Goal: Task Accomplishment & Management: Use online tool/utility

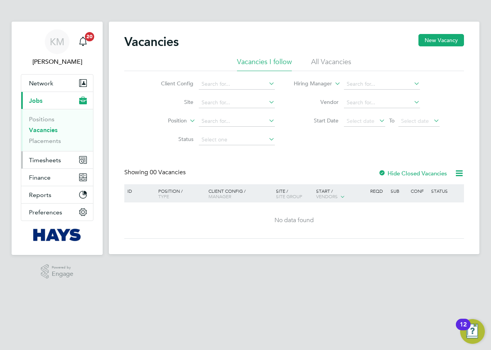
click at [45, 159] on span "Timesheets" at bounding box center [45, 159] width 32 height 7
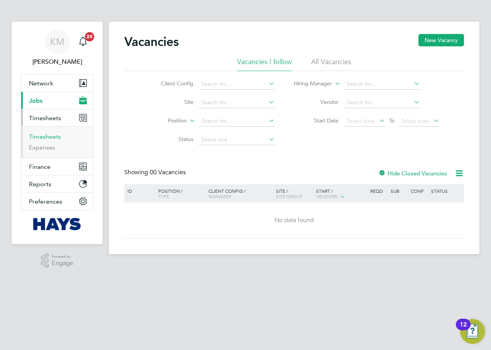
click at [48, 135] on link "Timesheets" at bounding box center [45, 136] width 32 height 7
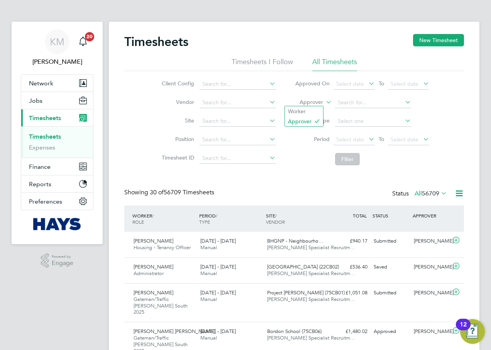
click at [324, 101] on icon at bounding box center [324, 99] width 0 height 7
click at [318, 110] on li "Worker" at bounding box center [304, 111] width 38 height 10
click at [347, 104] on input at bounding box center [373, 102] width 76 height 11
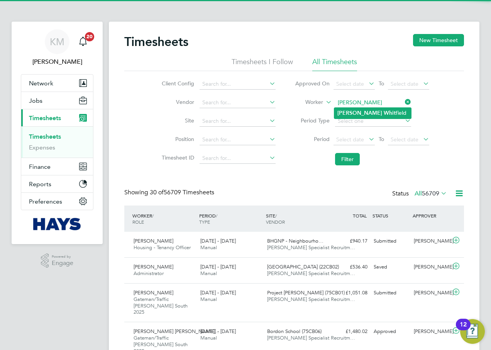
click at [352, 110] on b "David" at bounding box center [359, 113] width 45 height 7
type input "David Whitfield"
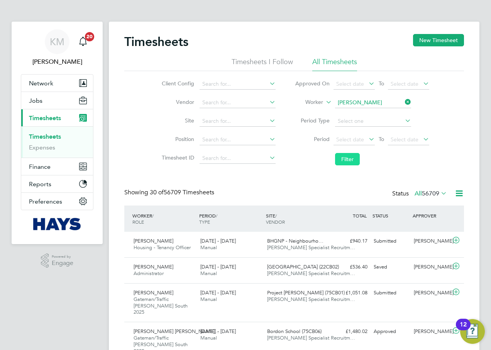
click at [353, 158] on button "Filter" at bounding box center [347, 159] width 25 height 12
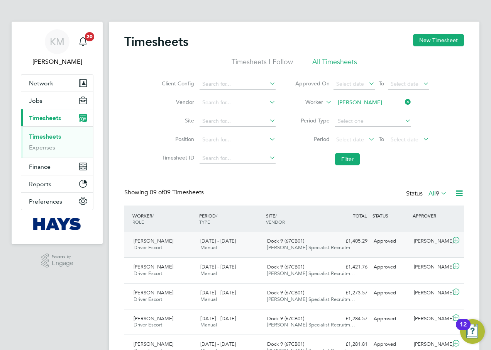
click at [247, 248] on div "16 - 22 Aug 2025 Manual" at bounding box center [230, 244] width 67 height 19
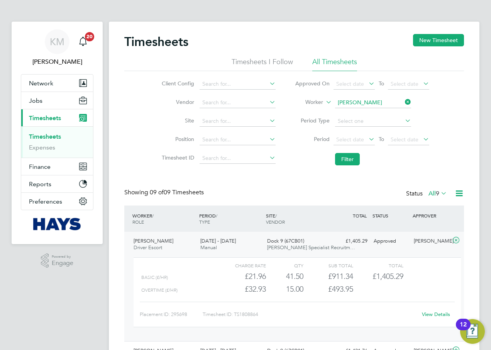
click at [442, 311] on link "View Details" at bounding box center [436, 314] width 28 height 7
click at [357, 102] on input at bounding box center [373, 102] width 76 height 11
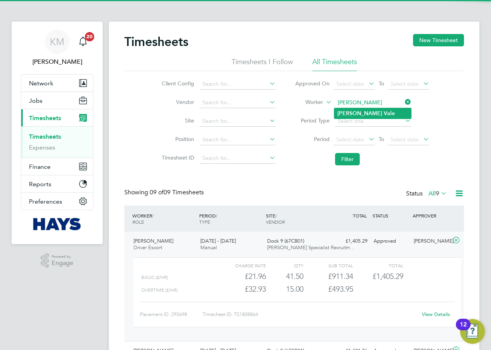
type input "Gary Vale"
click at [357, 108] on li "Gary Vale" at bounding box center [372, 113] width 77 height 10
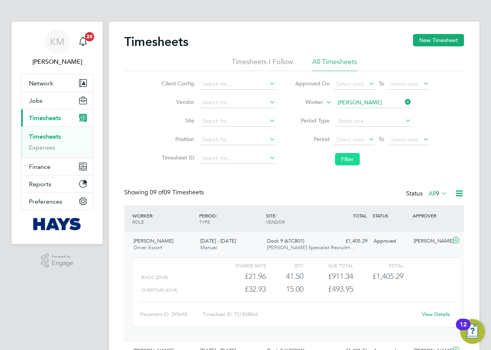
click at [344, 157] on button "Filter" at bounding box center [347, 159] width 25 height 12
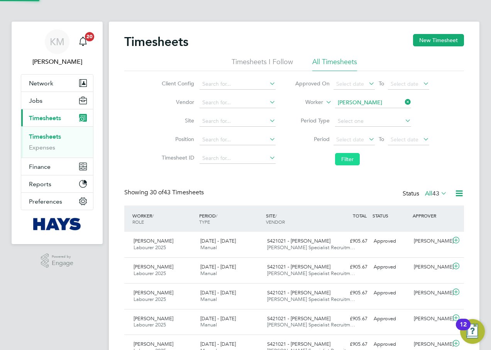
scroll to position [20, 67]
click at [364, 100] on input at bounding box center [373, 102] width 76 height 11
click at [362, 111] on b "Bro" at bounding box center [359, 113] width 9 height 7
type input "Keyon Browne"
click at [342, 159] on button "Filter" at bounding box center [347, 159] width 25 height 12
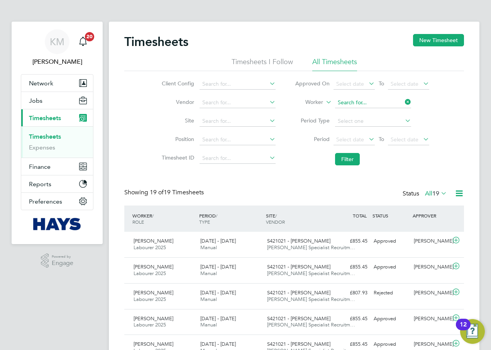
click at [371, 104] on input at bounding box center [373, 102] width 76 height 11
click at [394, 110] on b "Ellio" at bounding box center [400, 113] width 12 height 7
type input "Kristofer Elliott"
click at [341, 159] on button "Filter" at bounding box center [347, 159] width 25 height 12
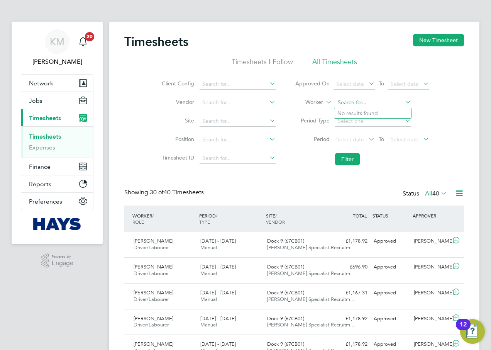
click at [362, 99] on input at bounding box center [373, 102] width 76 height 11
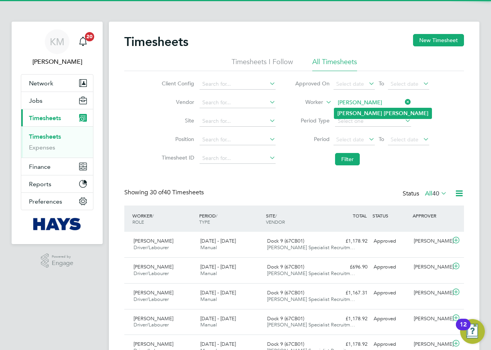
click at [384, 110] on b "Covey" at bounding box center [406, 113] width 45 height 7
type input "Myles Covey"
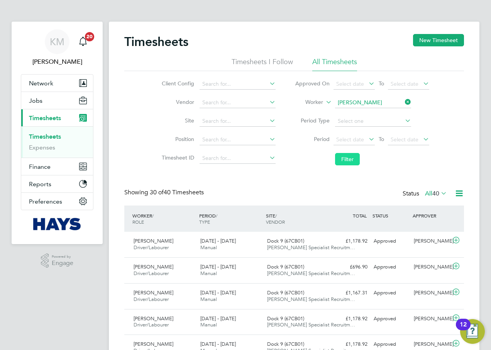
click at [350, 154] on button "Filter" at bounding box center [347, 159] width 25 height 12
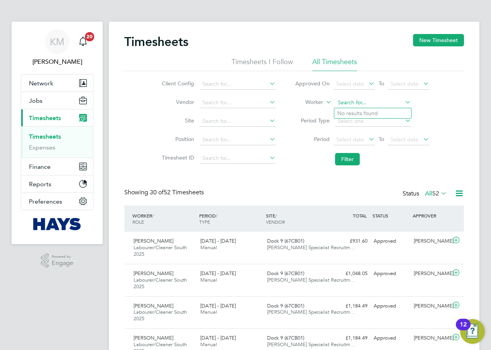
click at [361, 102] on input at bounding box center [373, 102] width 76 height 11
click at [384, 114] on b "Mart" at bounding box center [390, 113] width 12 height 7
type input "Scott Martyn"
click at [350, 158] on button "Filter" at bounding box center [347, 159] width 25 height 12
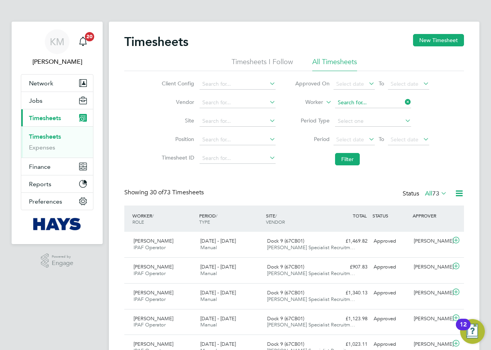
click at [374, 101] on input at bounding box center [373, 102] width 76 height 11
click at [368, 110] on li "Simon Cole" at bounding box center [382, 113] width 97 height 10
type input "Simon Cole"
click at [351, 159] on button "Filter" at bounding box center [347, 159] width 25 height 12
click at [348, 99] on input at bounding box center [373, 102] width 76 height 11
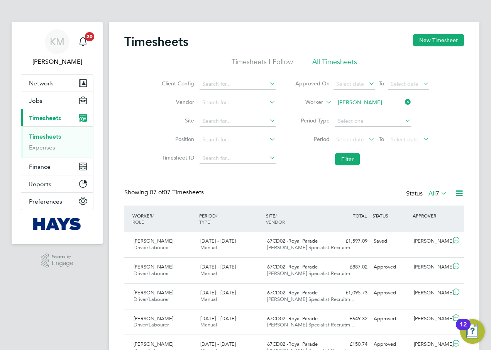
click at [355, 120] on b "Thomas" at bounding box center [359, 123] width 45 height 7
type input "Thomas Murphy"
click at [344, 163] on button "Filter" at bounding box center [347, 159] width 25 height 12
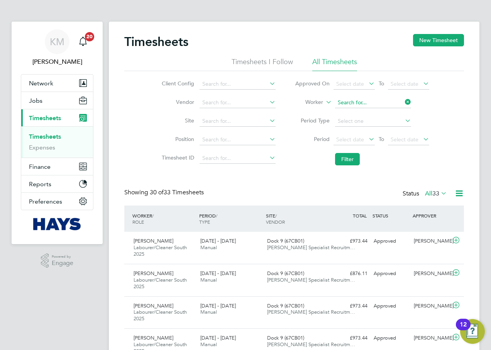
click at [371, 103] on input at bounding box center [373, 102] width 76 height 11
click at [372, 111] on li "Mark Mirfin -Strike" at bounding box center [372, 113] width 77 height 10
type input "Mark Mirfin-Strike"
click at [347, 158] on button "Filter" at bounding box center [347, 159] width 25 height 12
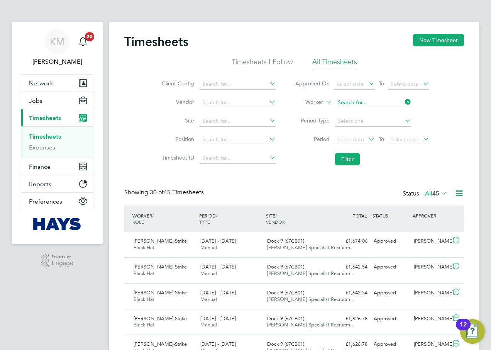
click at [364, 103] on input at bounding box center [373, 102] width 76 height 11
type input "n"
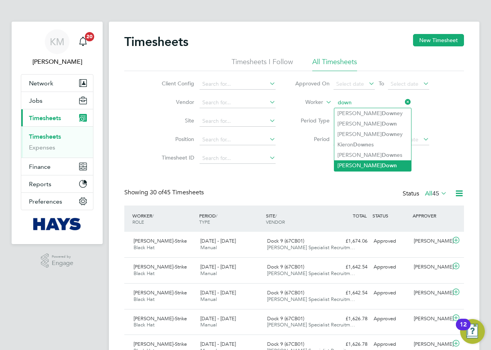
click at [357, 164] on li "Nicholas Down" at bounding box center [372, 165] width 77 height 10
type input "Nicholas Down"
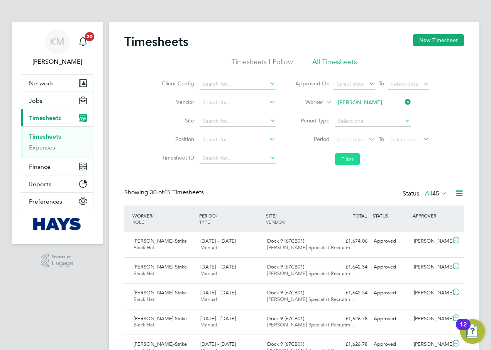
click at [348, 160] on button "Filter" at bounding box center [347, 159] width 25 height 12
click at [356, 102] on input at bounding box center [373, 102] width 76 height 11
click at [349, 110] on b "Bradley" at bounding box center [359, 113] width 45 height 7
type input "Bradley Reed"
click at [354, 161] on button "Filter" at bounding box center [347, 159] width 25 height 12
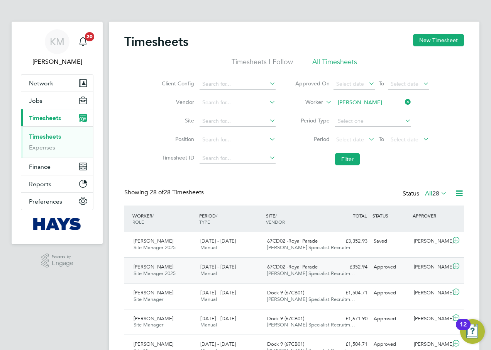
click at [203, 267] on span "[DATE] - [DATE]" at bounding box center [218, 266] width 36 height 7
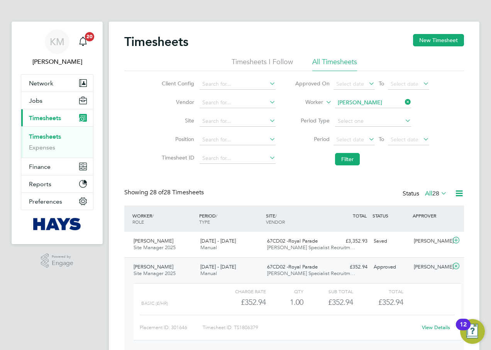
click at [429, 328] on link "View Details" at bounding box center [436, 327] width 28 height 7
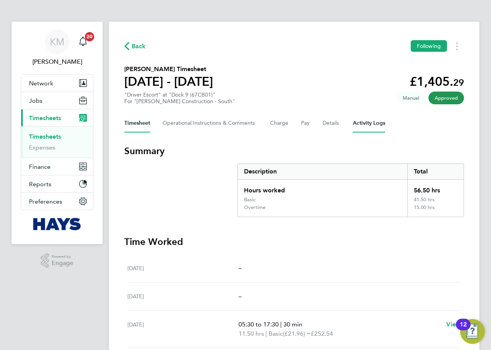
click at [370, 121] on Logs-tab "Activity Logs" at bounding box center [369, 123] width 32 height 19
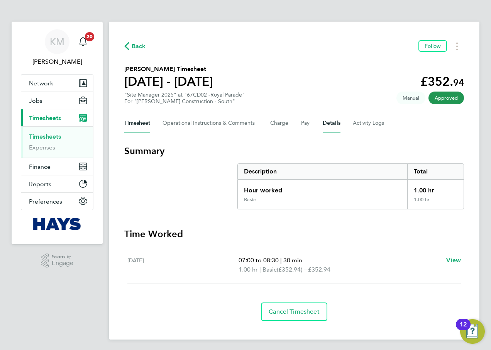
click at [335, 121] on button "Details" at bounding box center [332, 123] width 18 height 19
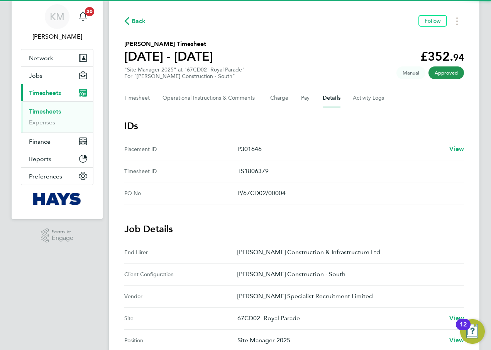
scroll to position [39, 0]
